Goal: Information Seeking & Learning: Find specific fact

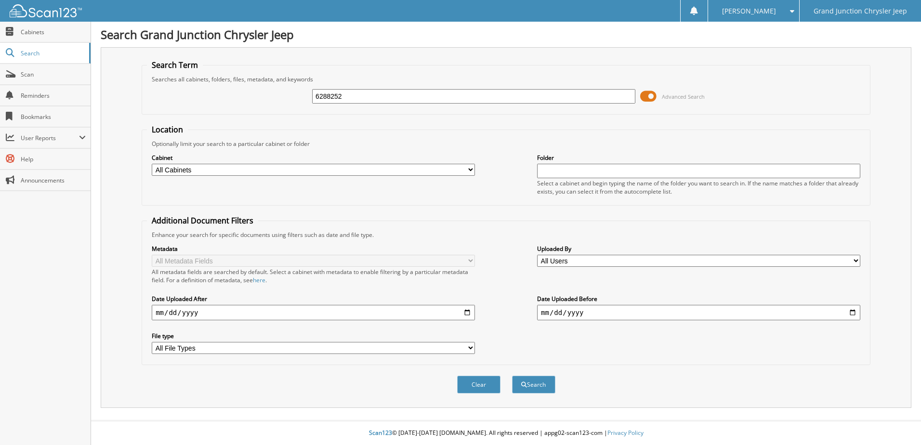
type input "6288252"
click at [512, 376] on button "Search" at bounding box center [533, 385] width 43 height 18
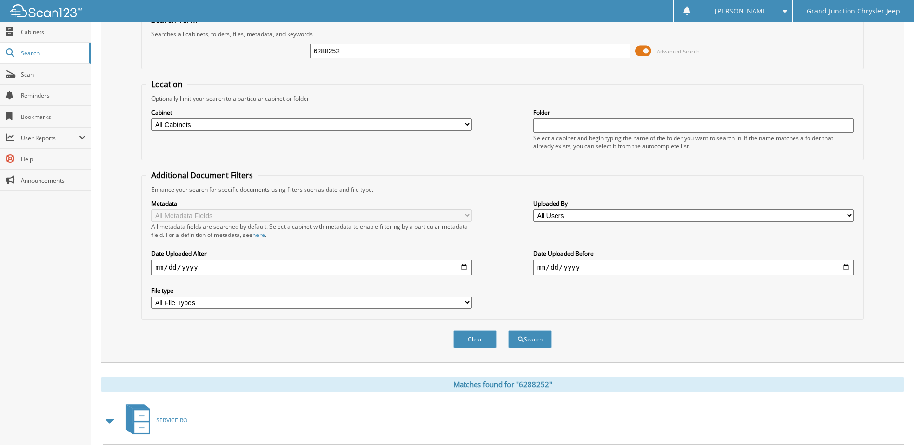
scroll to position [131, 0]
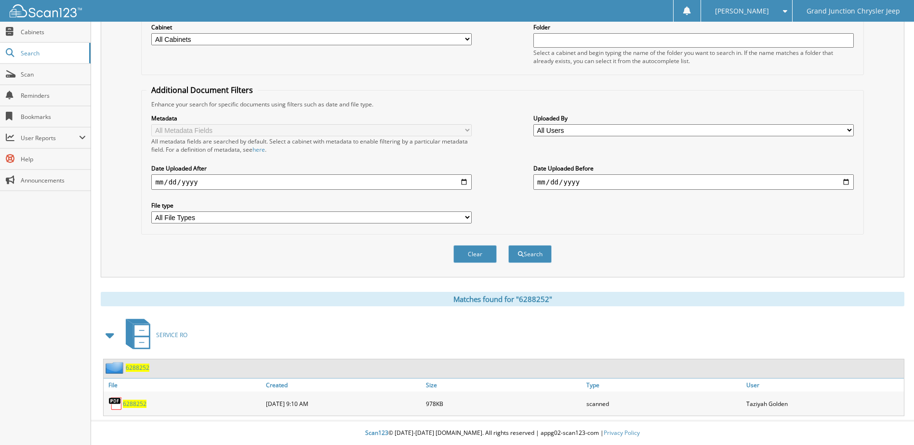
click at [135, 413] on div "6288252" at bounding box center [184, 403] width 160 height 19
click at [138, 408] on div "6288252" at bounding box center [184, 403] width 160 height 19
click at [114, 402] on img at bounding box center [115, 403] width 14 height 14
click at [129, 403] on span "6288252" at bounding box center [135, 404] width 24 height 8
click at [123, 403] on span "6288252" at bounding box center [135, 404] width 24 height 8
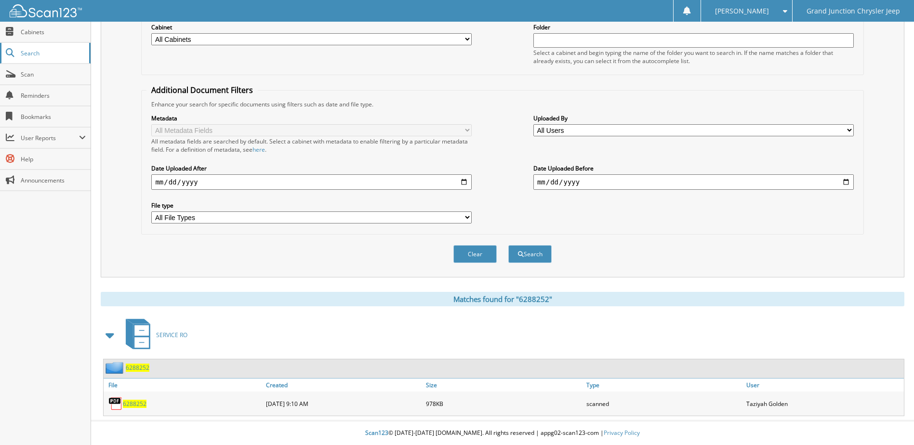
click at [33, 51] on span "Search" at bounding box center [53, 53] width 64 height 8
click at [27, 77] on span "Scan" at bounding box center [53, 74] width 65 height 8
